Goal: Task Accomplishment & Management: Use online tool/utility

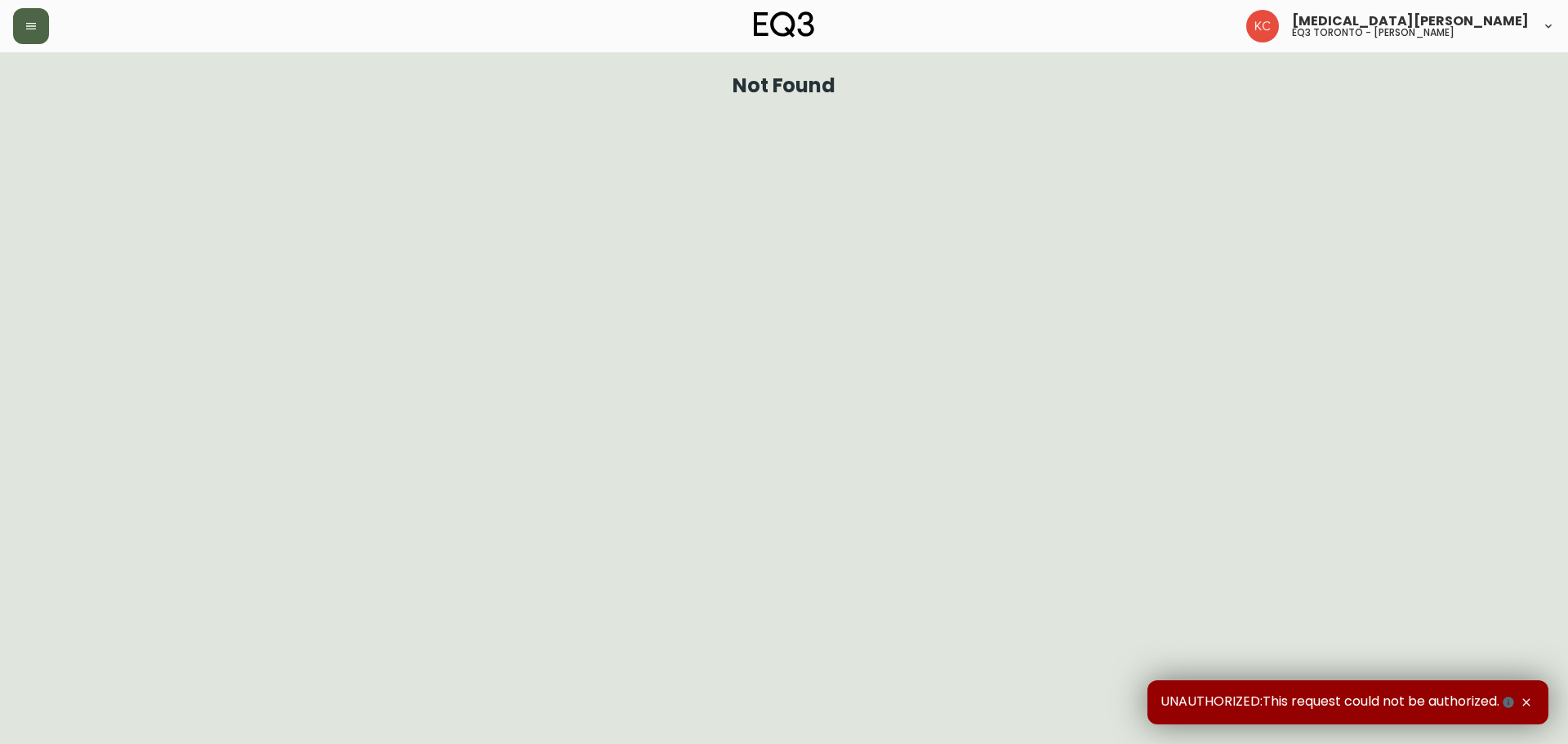
click at [34, 34] on button "button" at bounding box center [30, 26] width 36 height 36
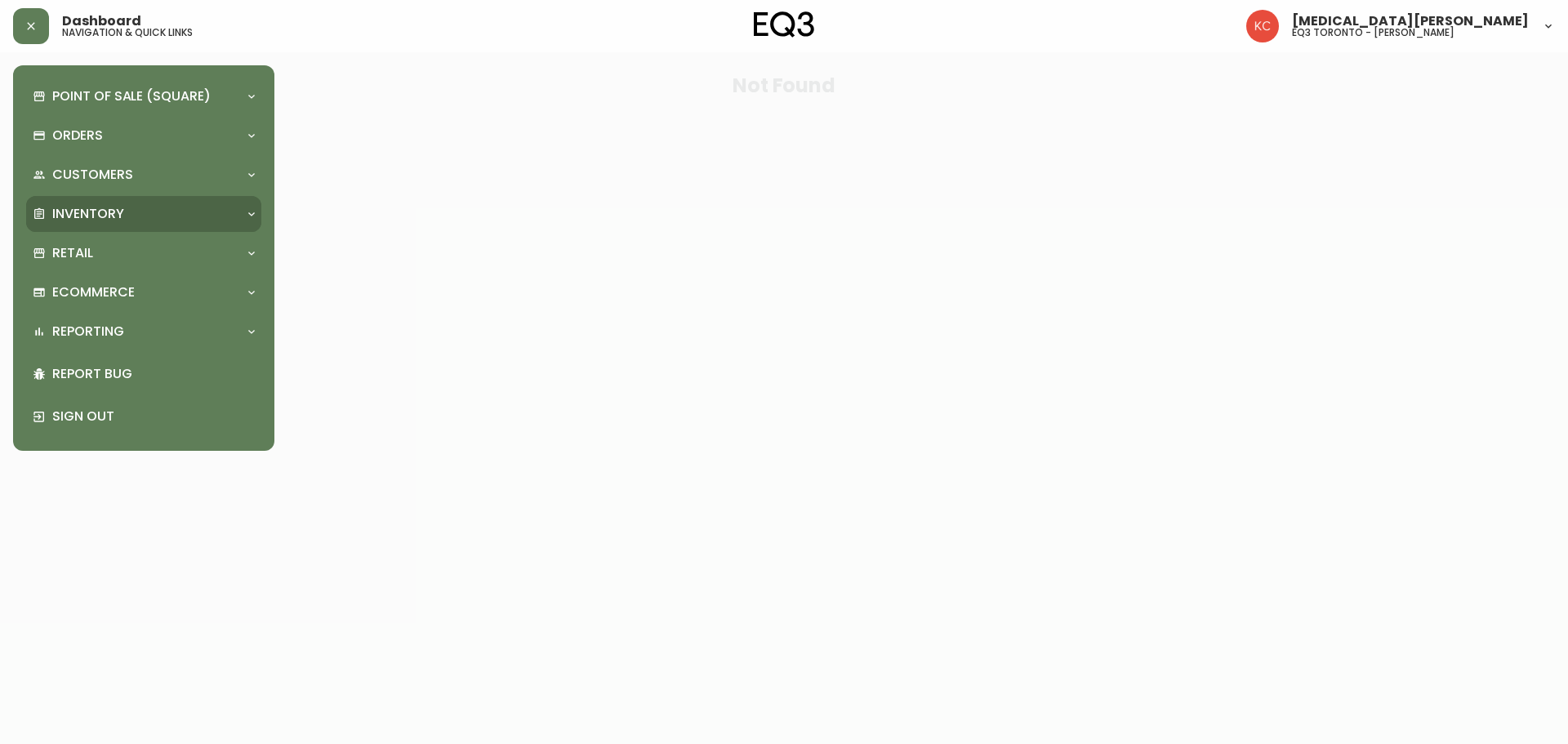
click at [128, 214] on div "Inventory" at bounding box center [136, 214] width 206 height 18
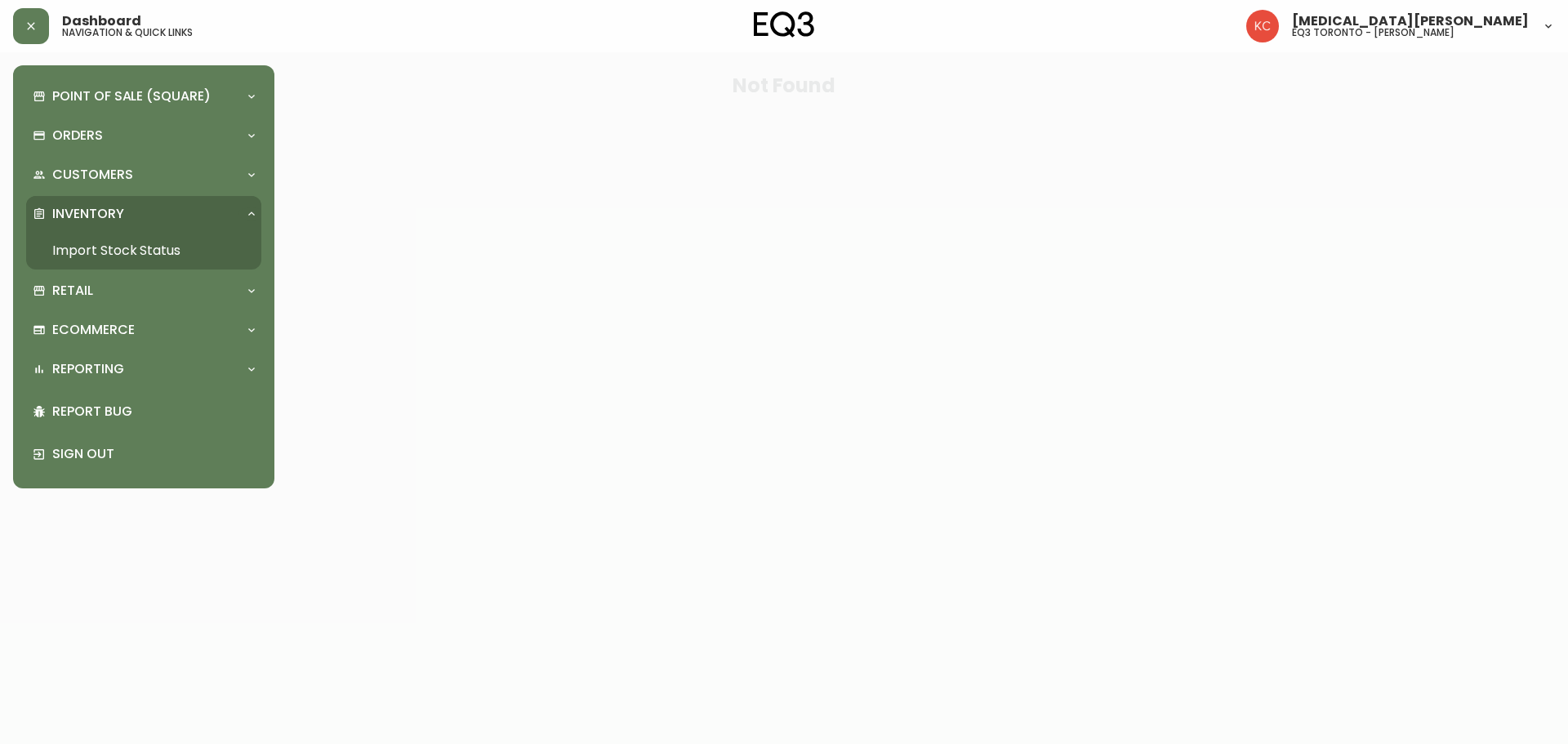
click at [125, 255] on link "Import Stock Status" at bounding box center [144, 250] width 235 height 38
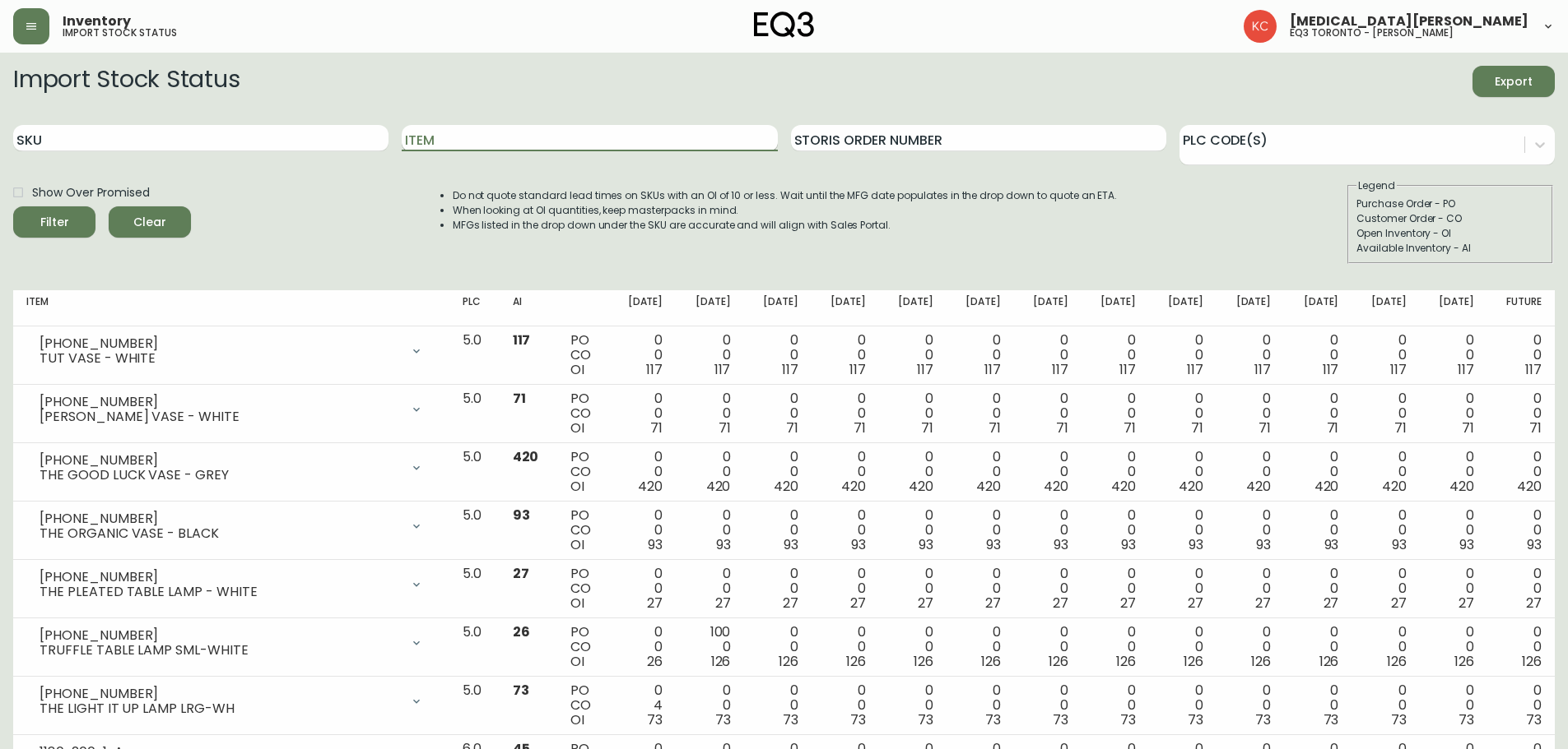
click at [622, 137] on input "Item" at bounding box center [589, 138] width 376 height 27
type input "BIRD"
click at [13, 207] on button "Filter" at bounding box center [54, 222] width 82 height 31
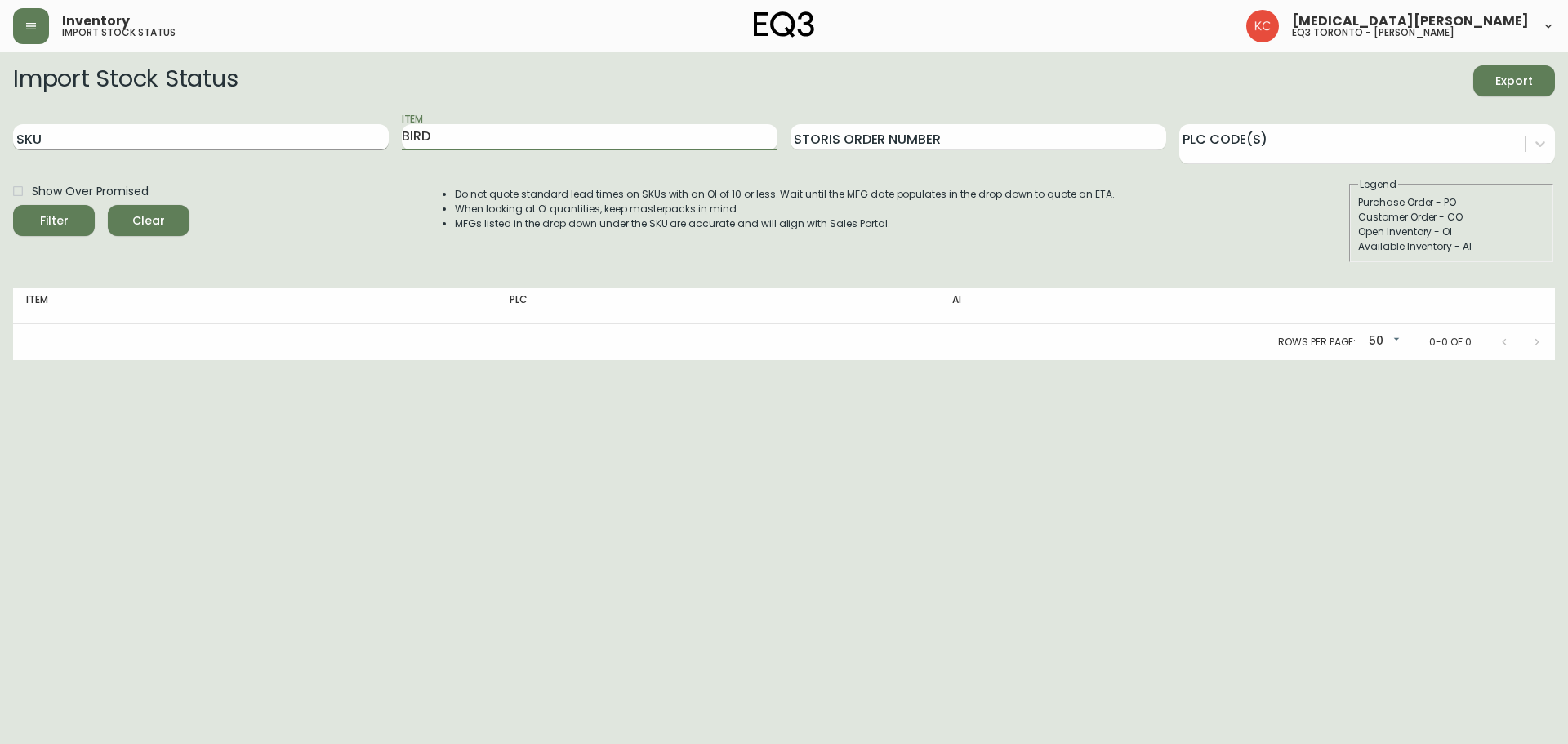
drag, startPoint x: 445, startPoint y: 138, endPoint x: 382, endPoint y: 137, distance: 63.0
click at [382, 137] on div "SKU Item BIRD Storis Order Number PLC Code(s)" at bounding box center [784, 137] width 1542 height 53
click at [13, 205] on button "Filter" at bounding box center [53, 221] width 82 height 31
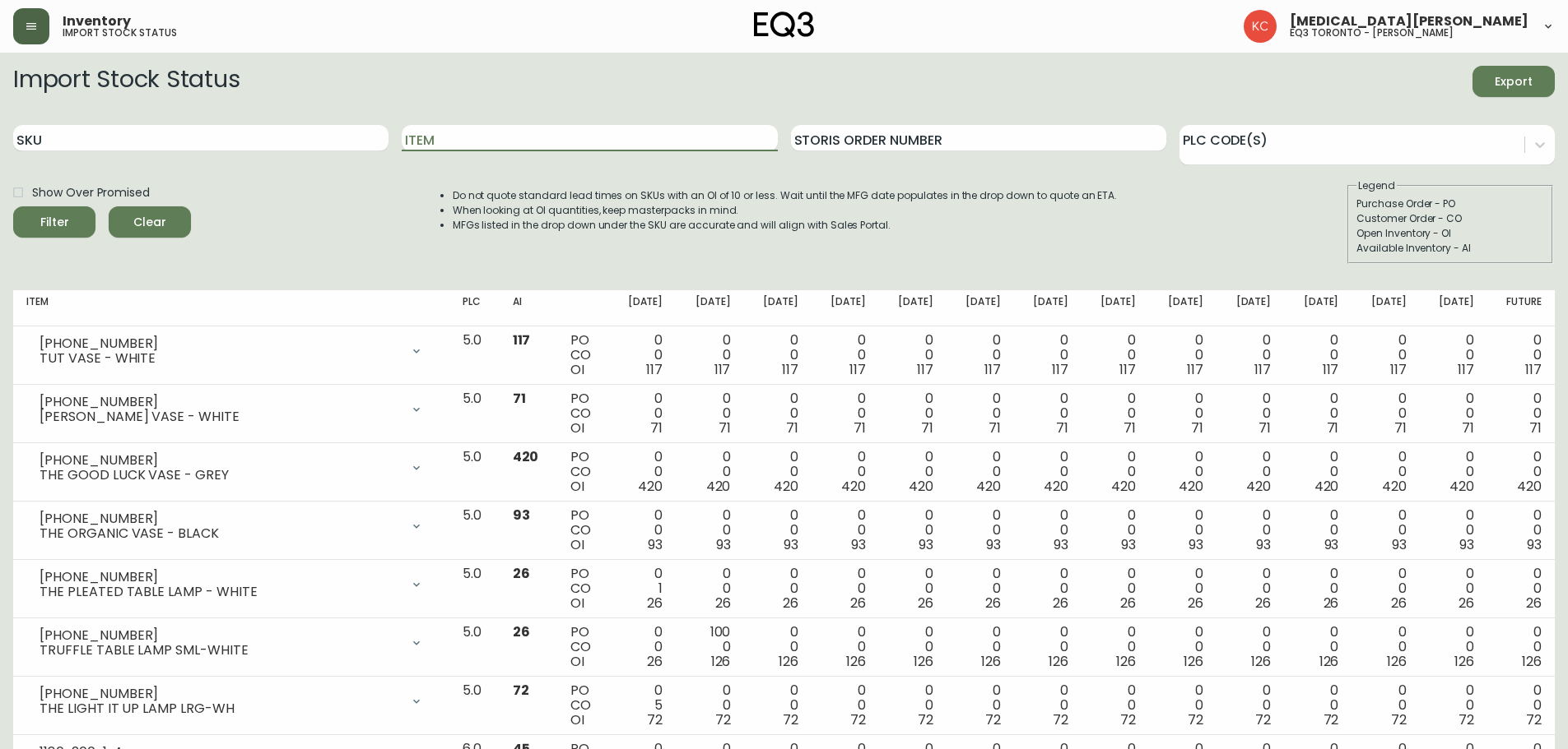
click at [39, 16] on button "button" at bounding box center [30, 26] width 36 height 36
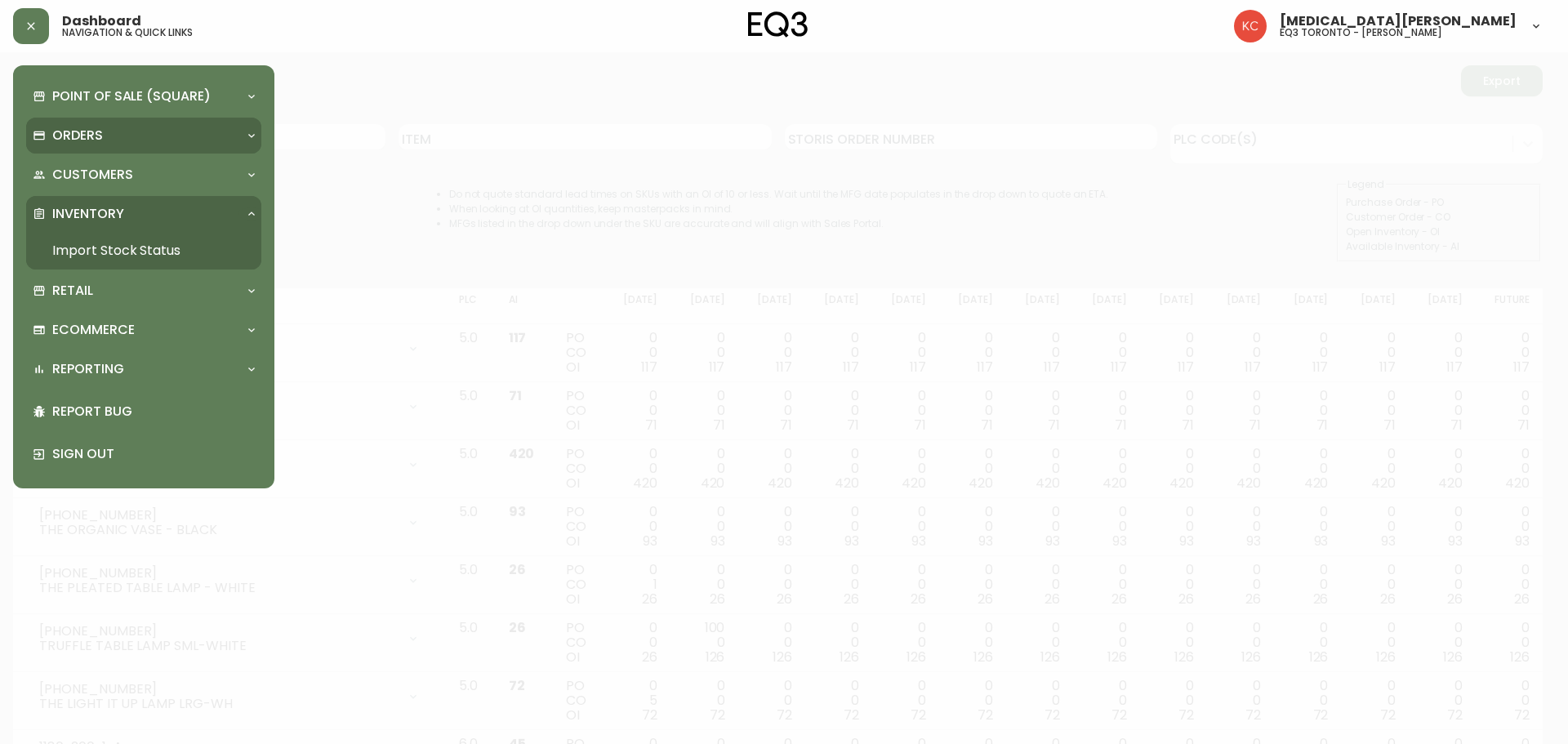
click at [256, 128] on div "Orders" at bounding box center [144, 135] width 235 height 36
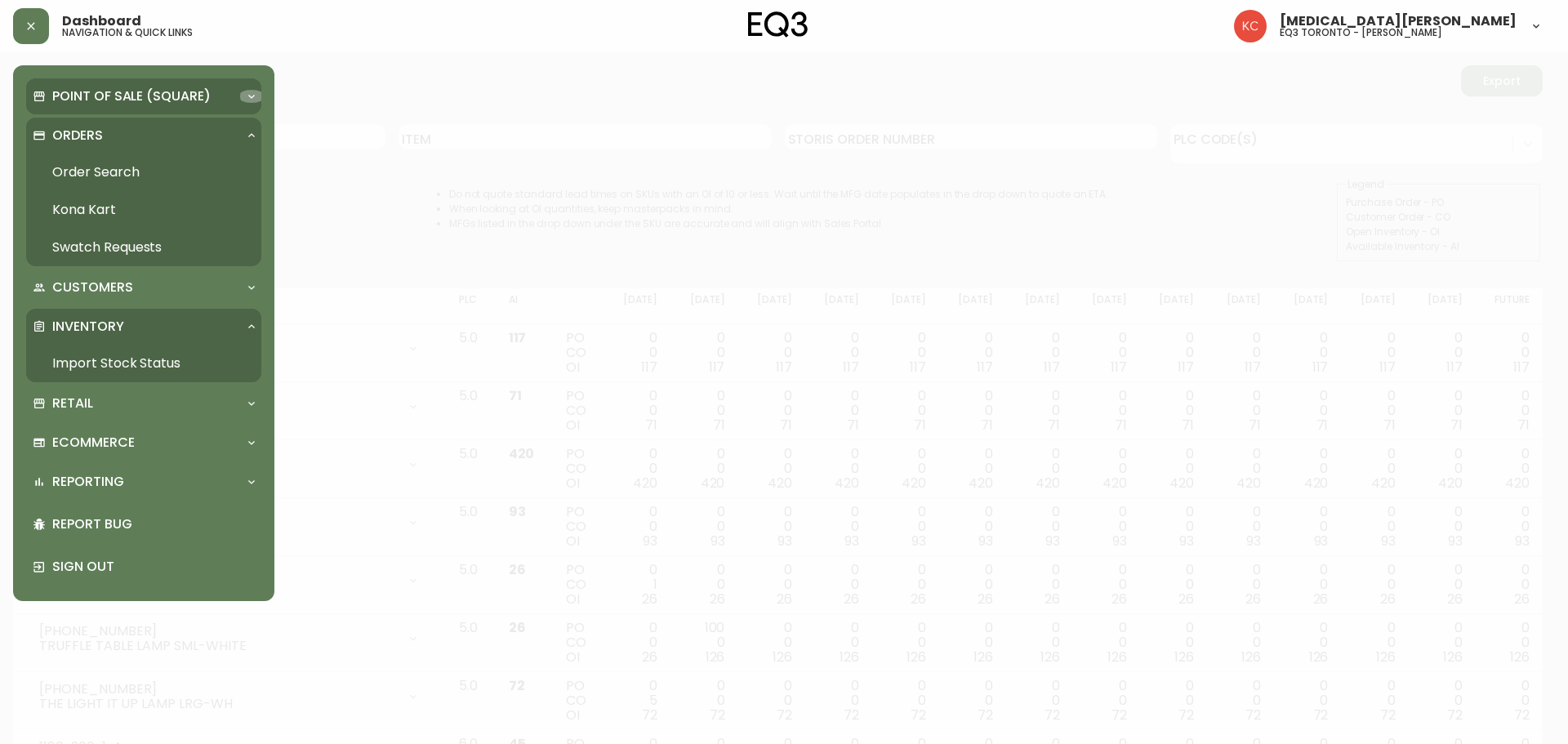
click at [246, 93] on icon at bounding box center [252, 96] width 13 height 13
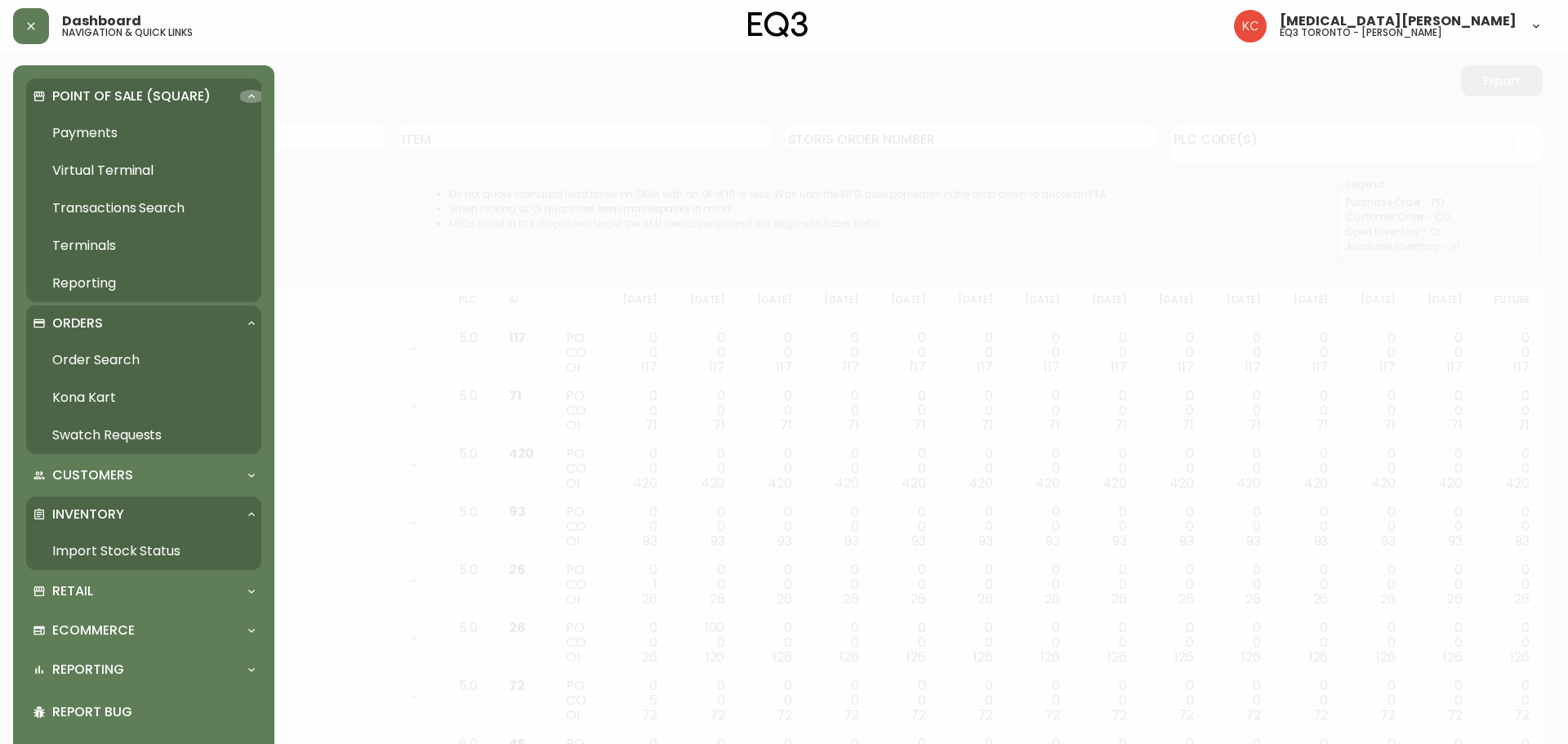
click at [246, 93] on icon at bounding box center [252, 96] width 13 height 13
